Goal: Information Seeking & Learning: Learn about a topic

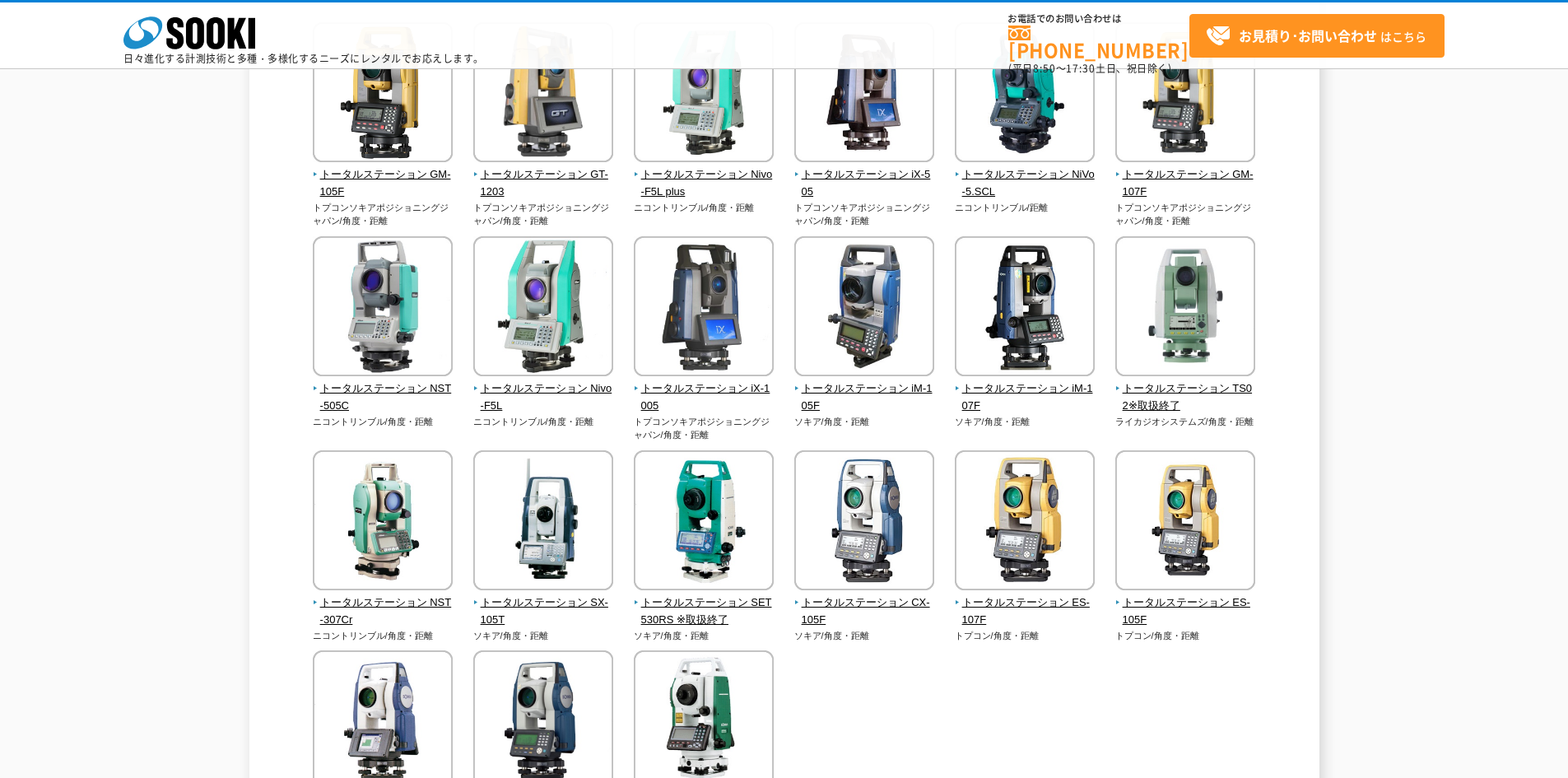
scroll to position [83, 0]
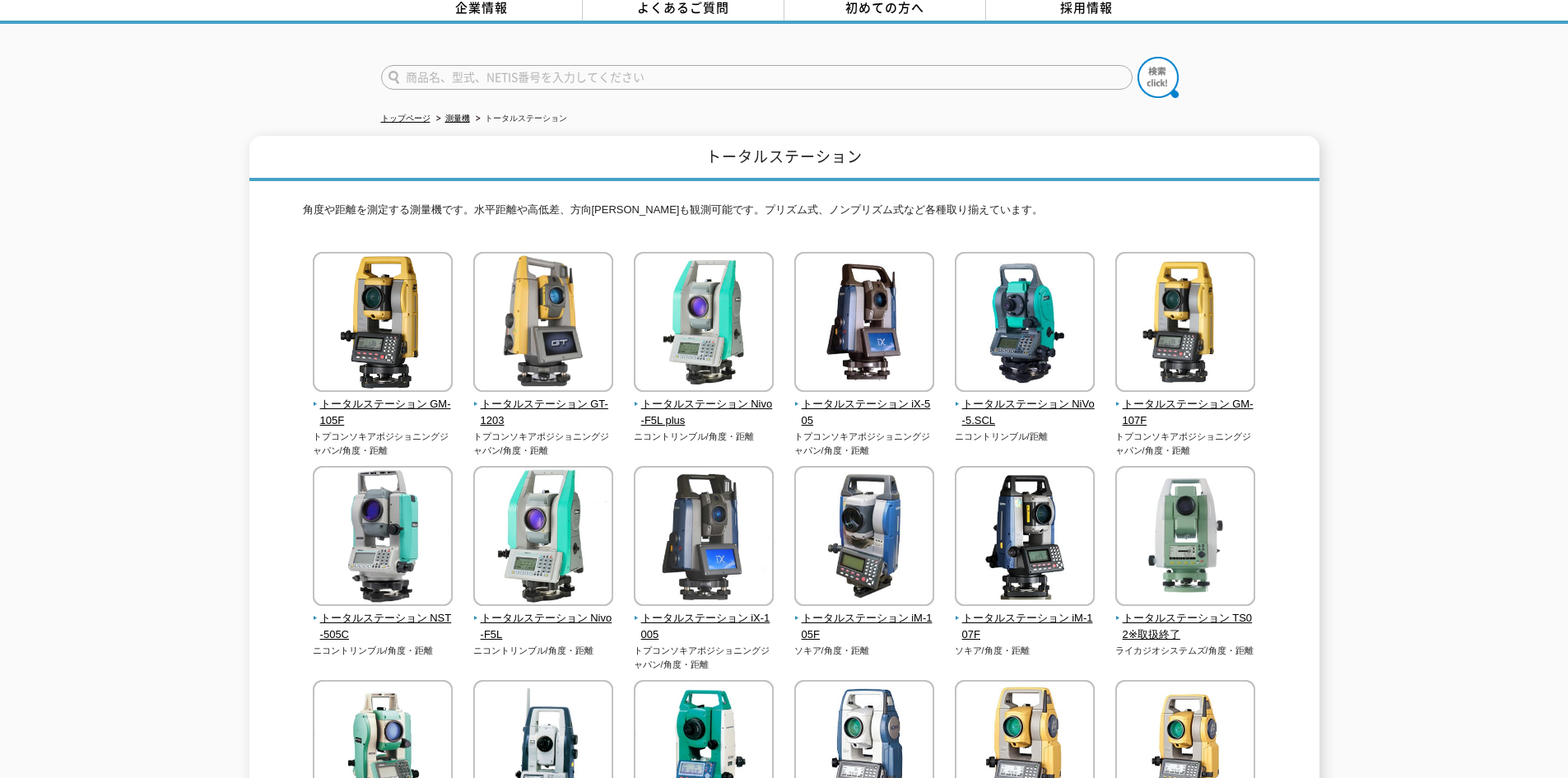
click at [411, 65] on input "text" at bounding box center [757, 78] width 752 height 25
type input "い"
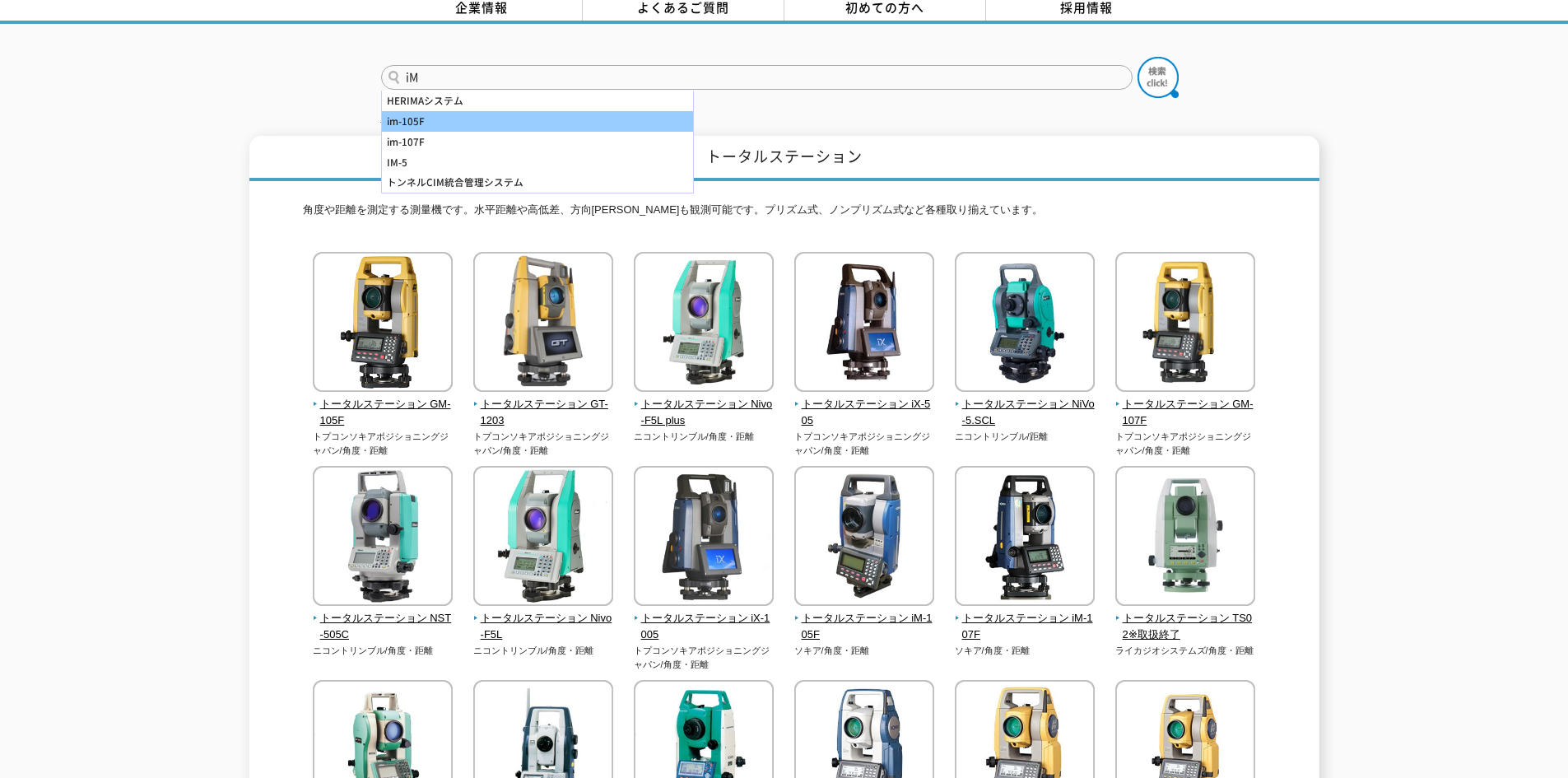
click at [425, 115] on div "im-105F" at bounding box center [537, 121] width 311 height 21
type input "im-105F"
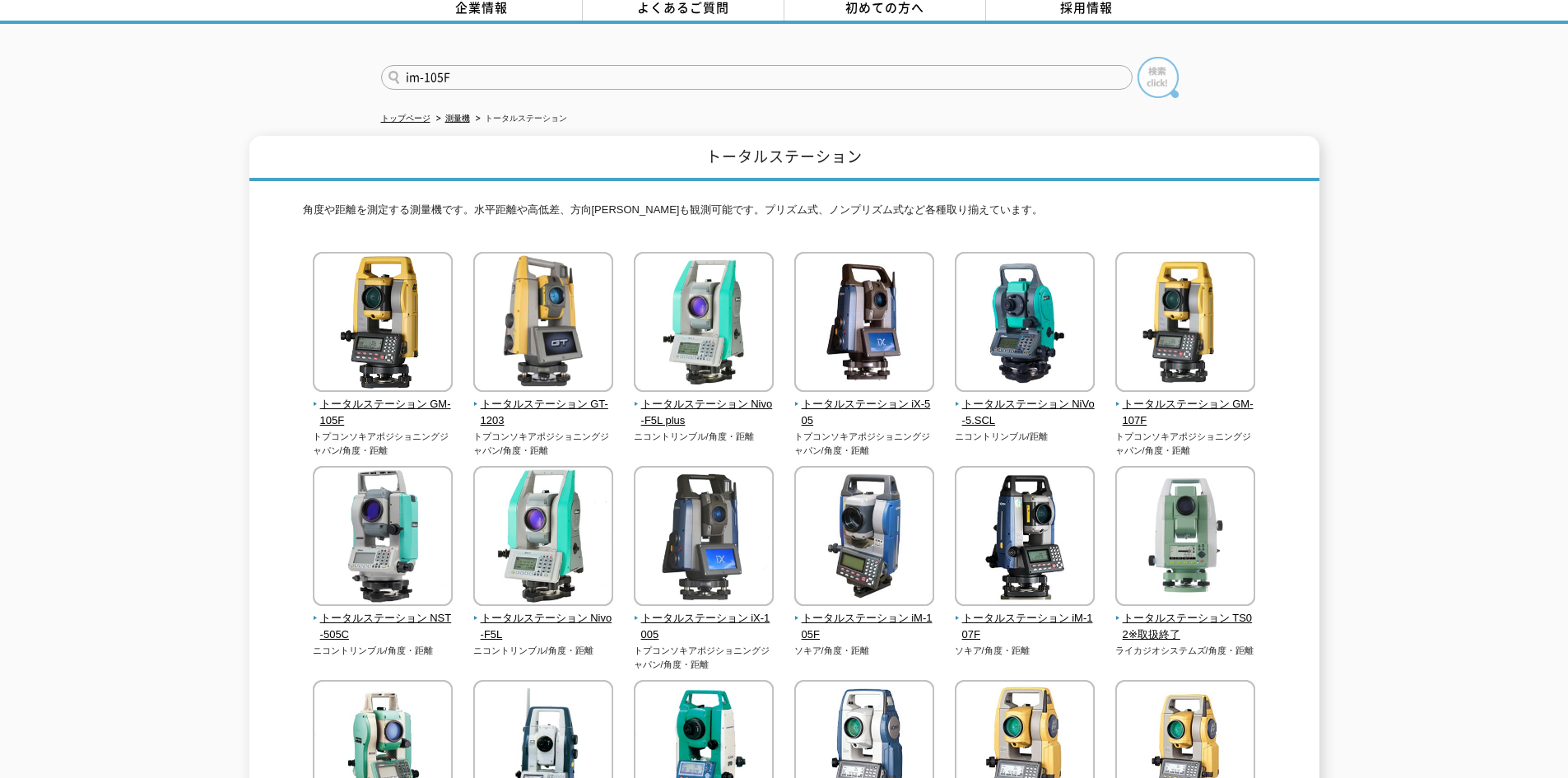
click at [1145, 73] on img at bounding box center [1159, 78] width 41 height 41
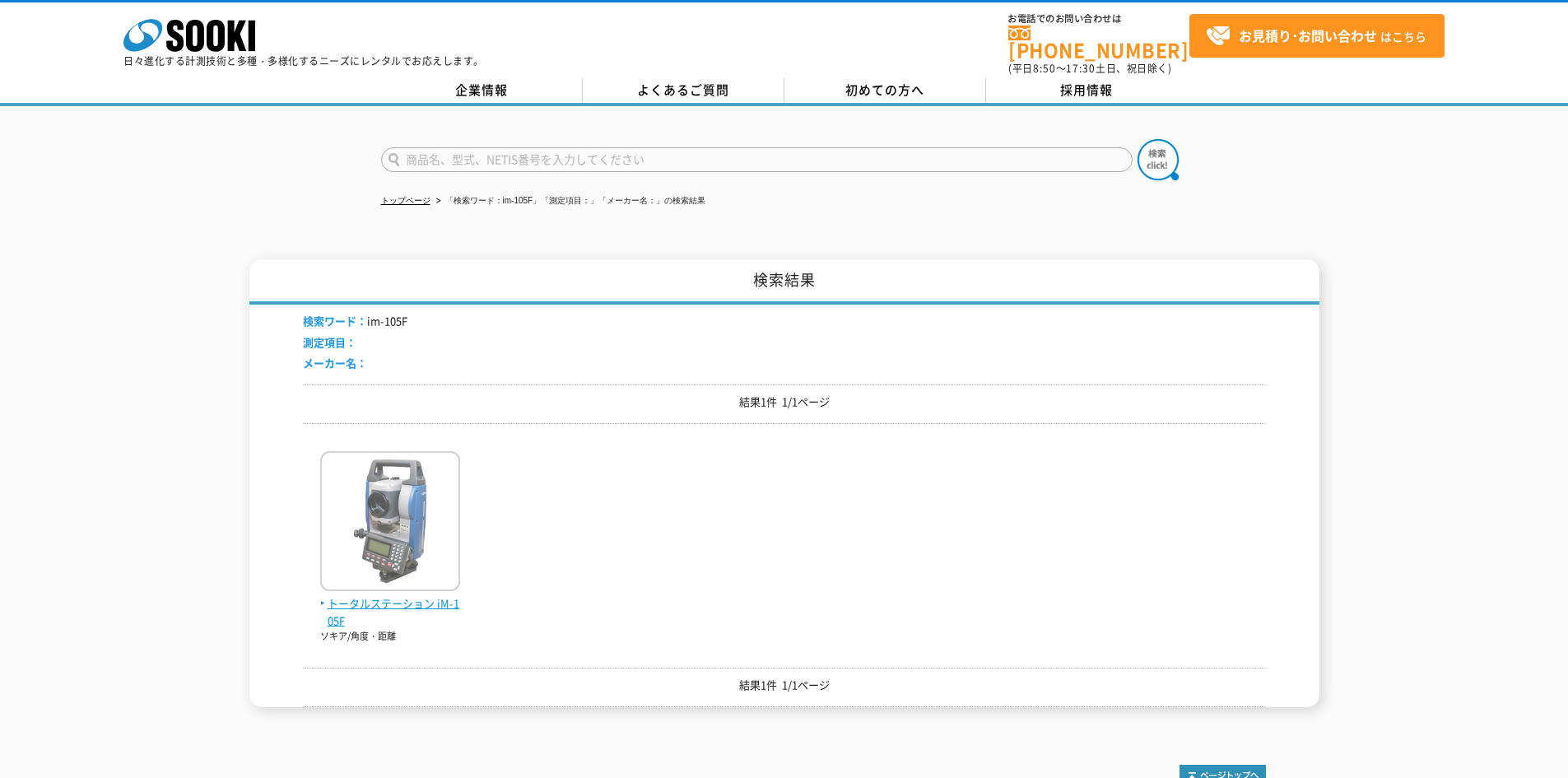
click at [391, 554] on img at bounding box center [390, 523] width 140 height 144
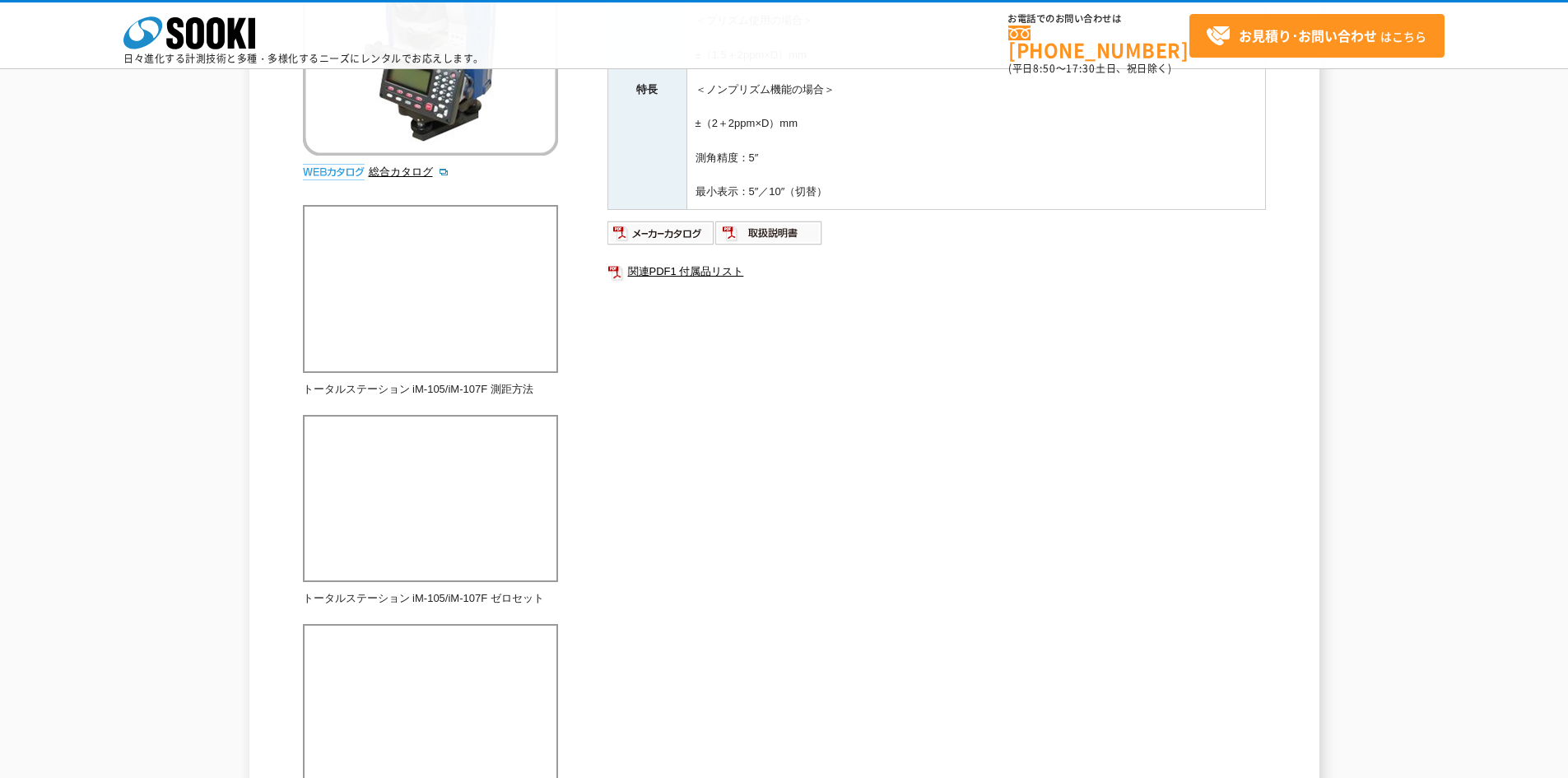
scroll to position [165, 0]
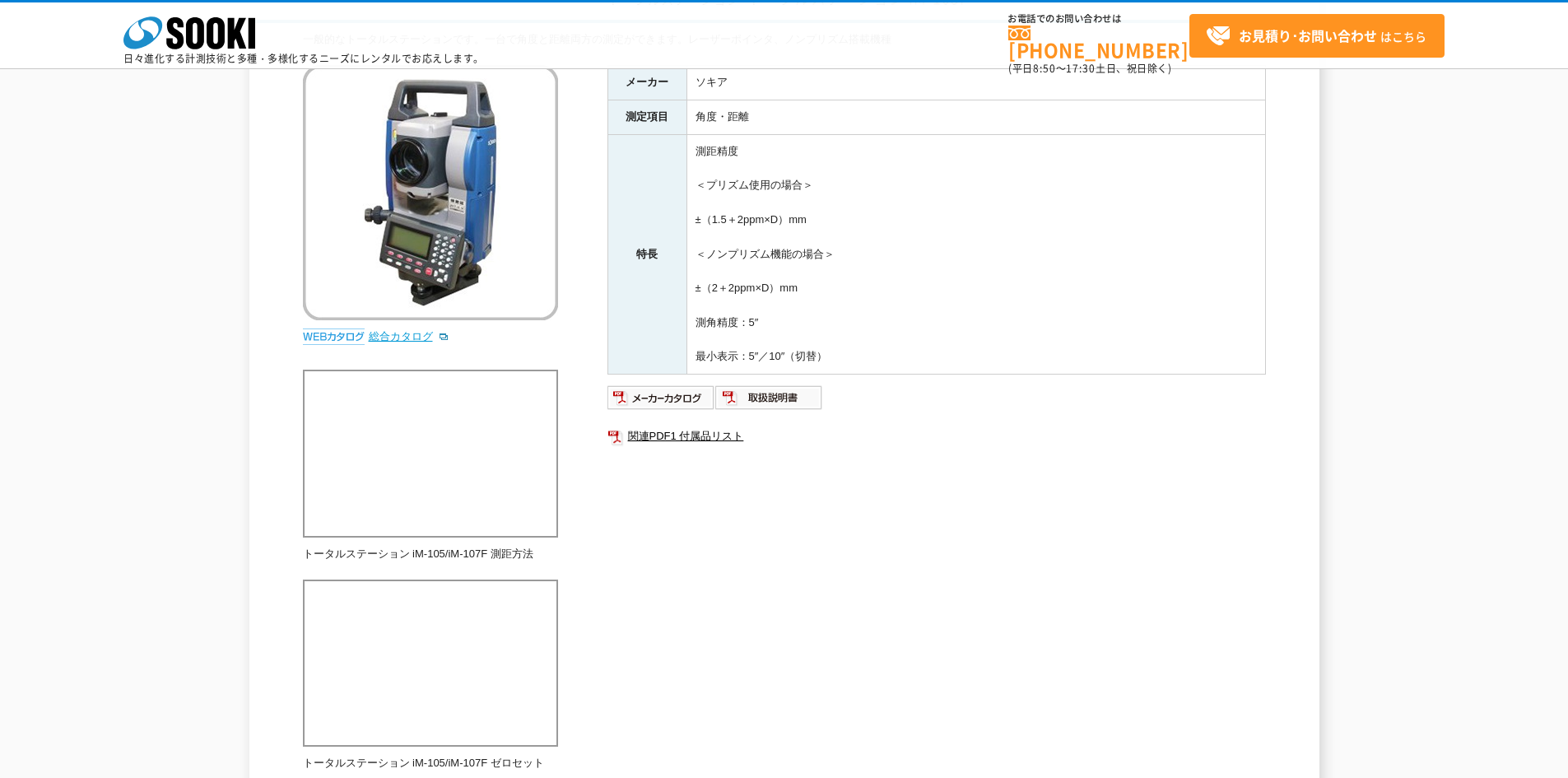
click at [406, 334] on link "総合カタログ" at bounding box center [409, 336] width 81 height 12
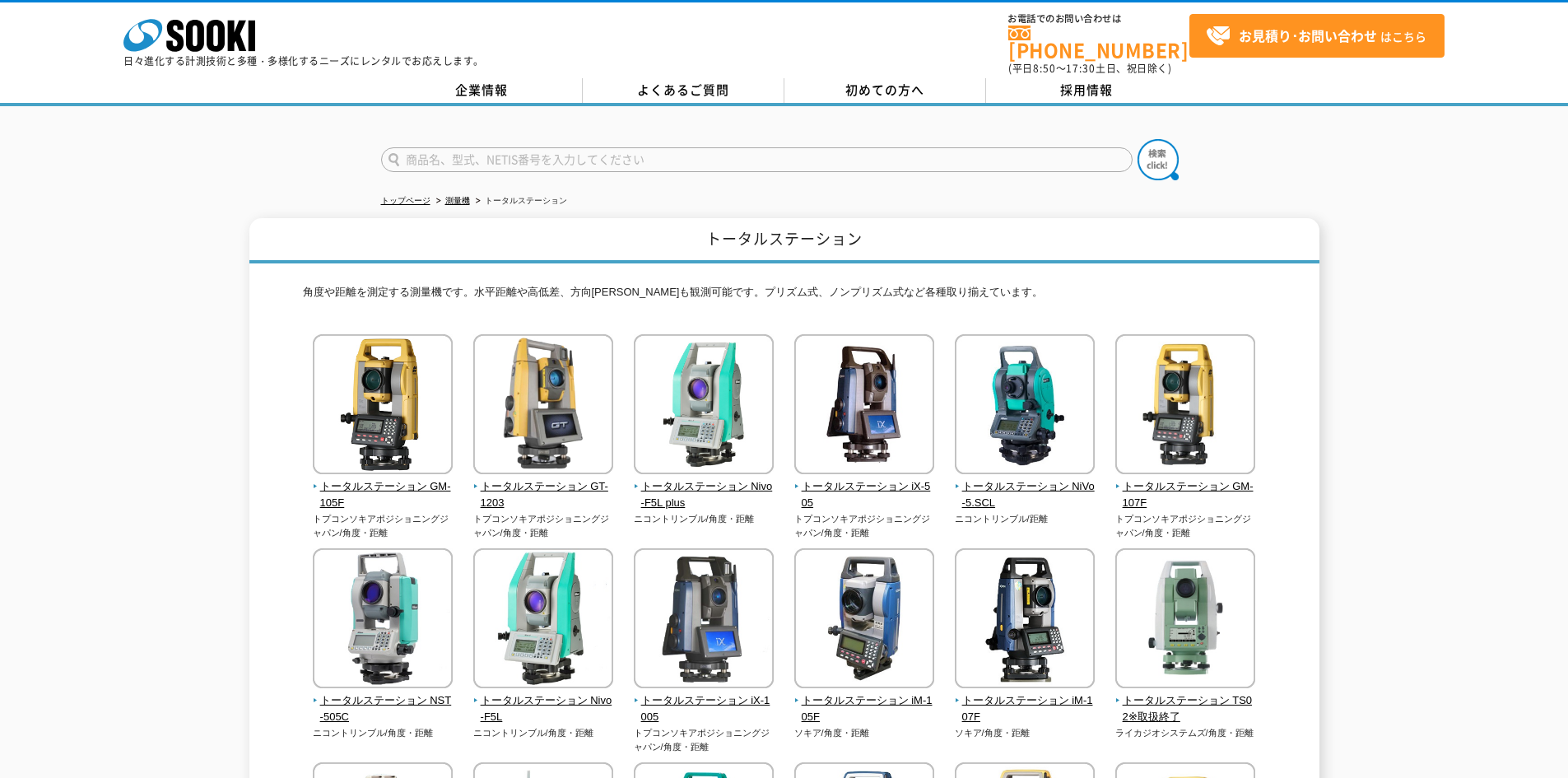
click at [218, 436] on div "トータルステーション 角度や距離を測定する測量機です。水平距離や高低差、方向角等も観測可能です。プリズム式、ノンプリズム式など各種取り揃えています。 トータル…" at bounding box center [784, 708] width 1568 height 981
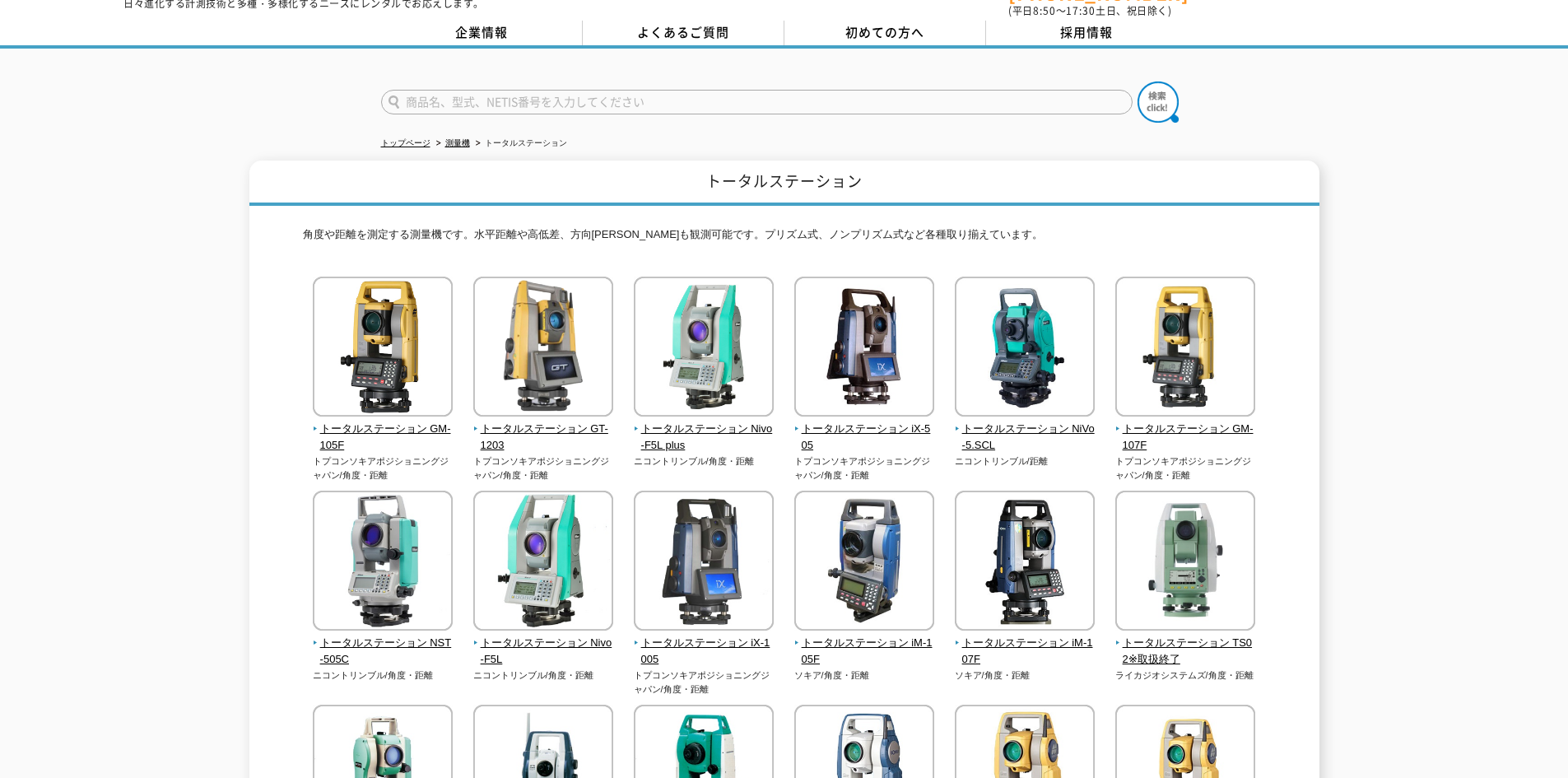
scroll to position [83, 0]
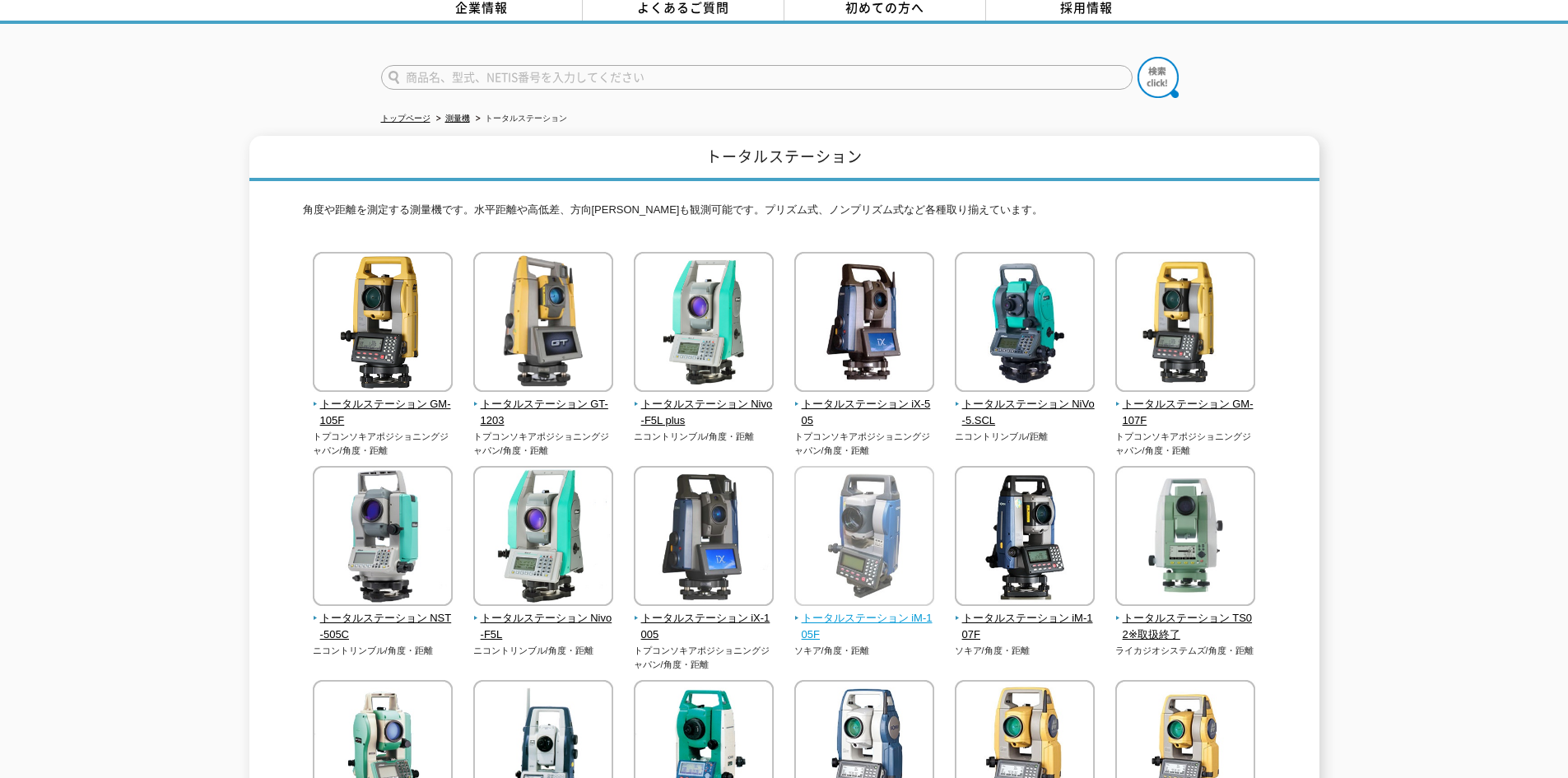
click at [859, 520] on img at bounding box center [865, 538] width 140 height 144
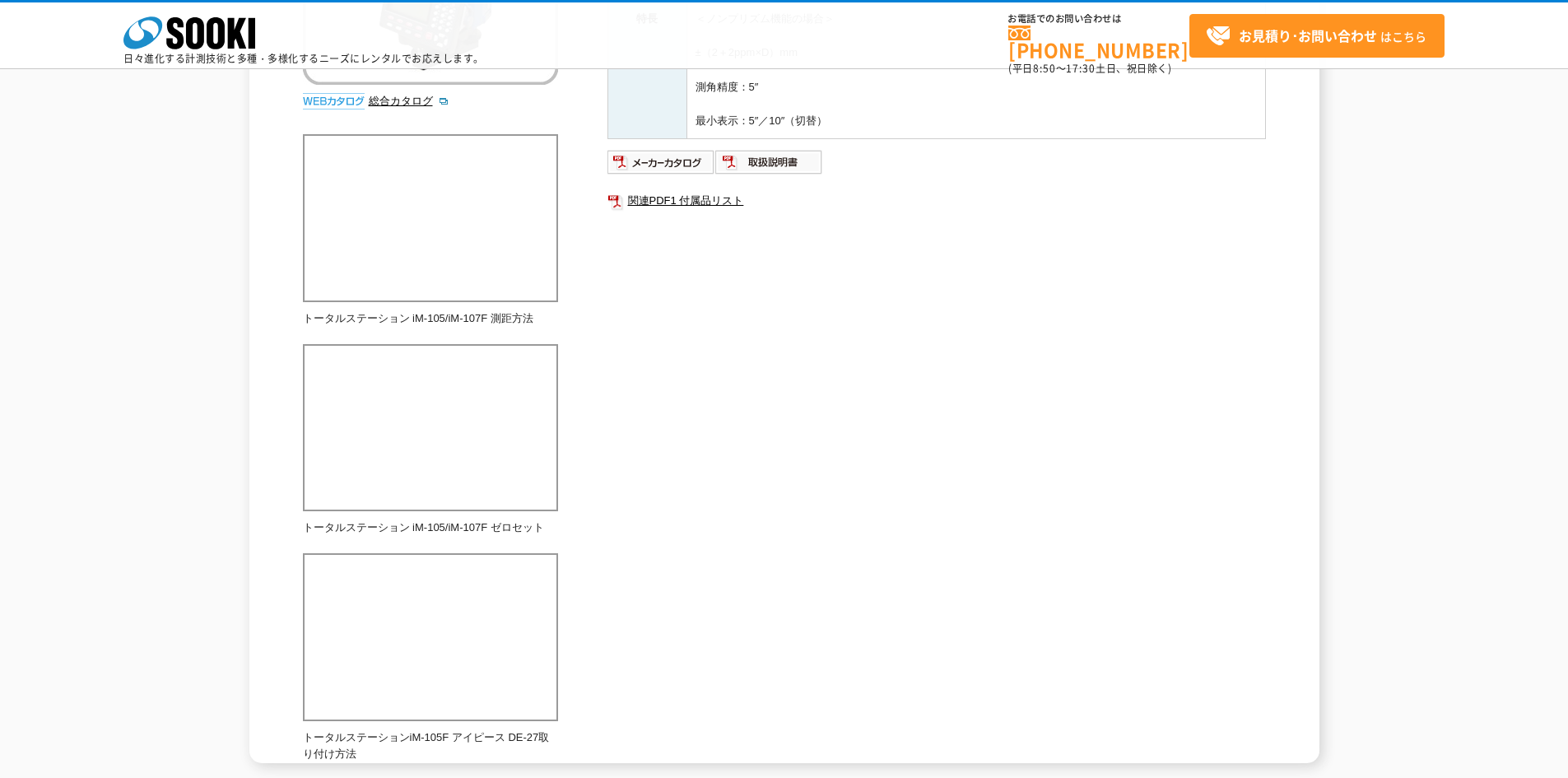
scroll to position [208, 0]
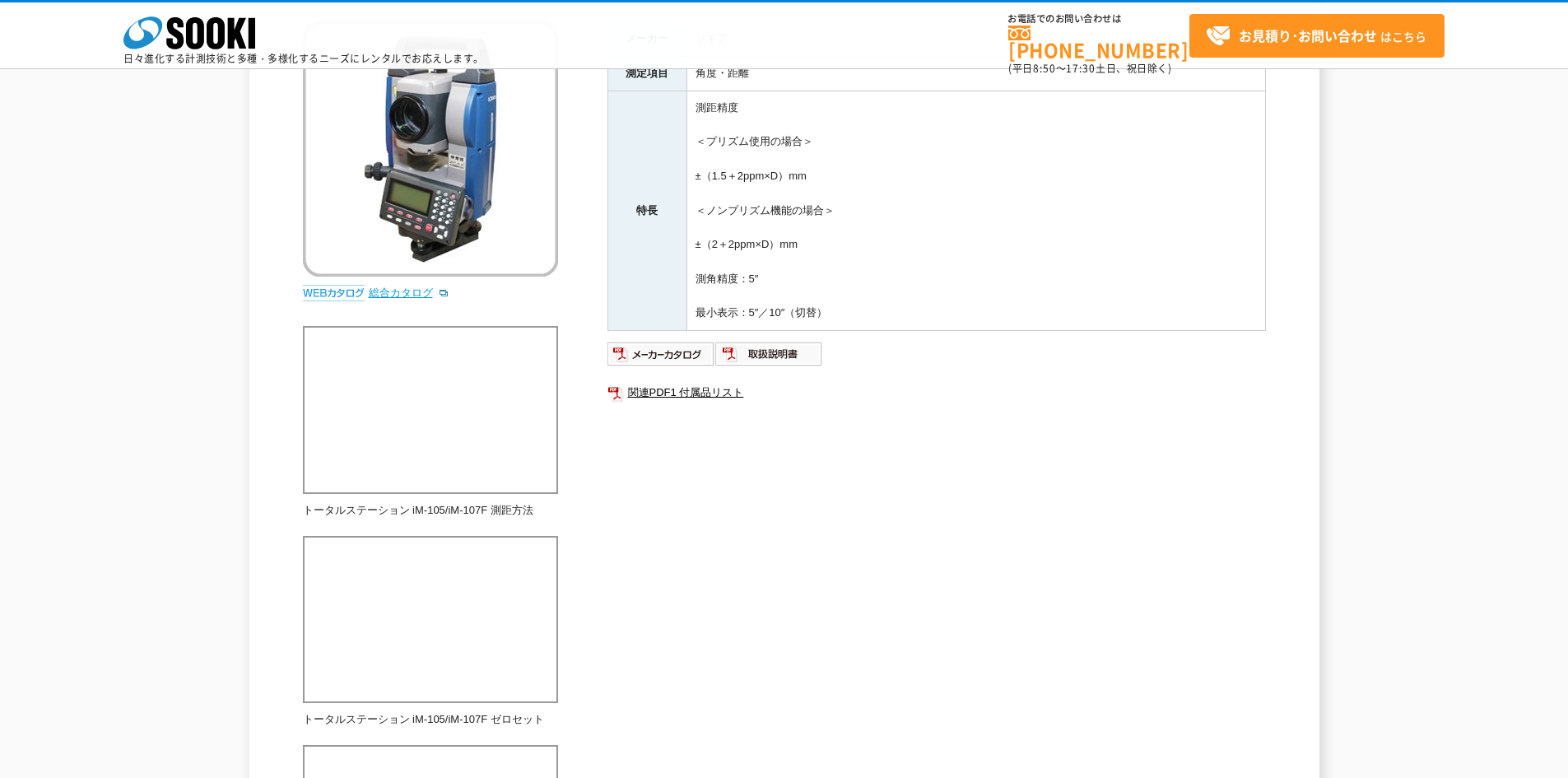
click at [397, 297] on link "総合カタログ" at bounding box center [409, 292] width 81 height 12
